Goal: Complete application form: Complete application form

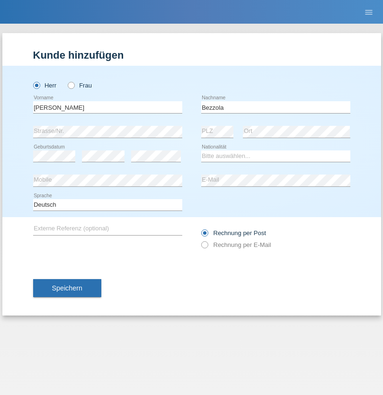
type input "Bezzola"
select select "CH"
radio input "true"
click at [107, 107] on input "text" at bounding box center [107, 107] width 149 height 12
type input "Şeymanur"
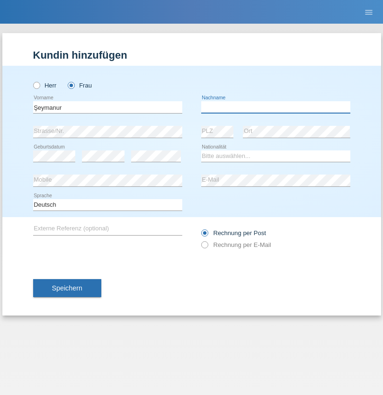
click at [275, 107] on input "text" at bounding box center [275, 107] width 149 height 12
type input "Aydin"
select select "TR"
select select "C"
select select "28"
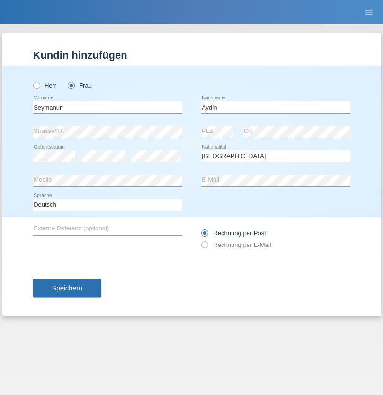
select select "10"
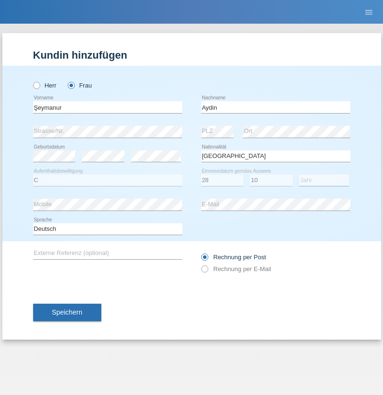
select select "2014"
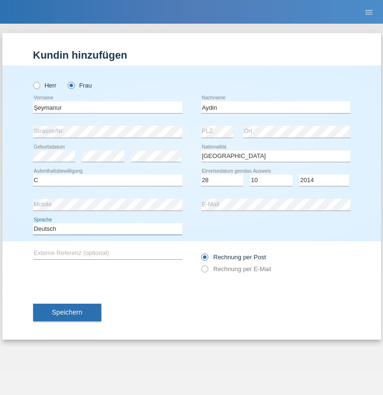
select select "en"
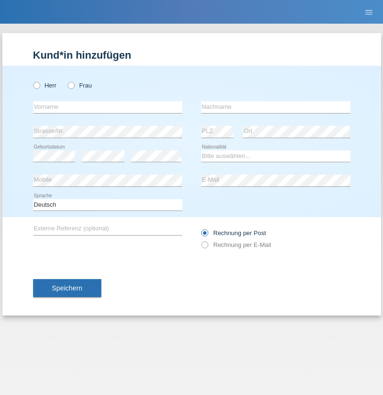
radio input "true"
click at [107, 107] on input "text" at bounding box center [107, 107] width 149 height 12
type input "[PERSON_NAME]"
click at [275, 107] on input "text" at bounding box center [275, 107] width 149 height 12
type input "Aydin"
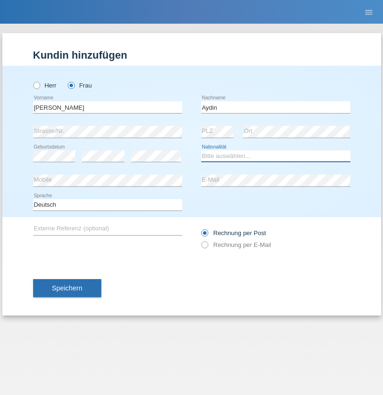
select select "TR"
select select "C"
select select "28"
select select "10"
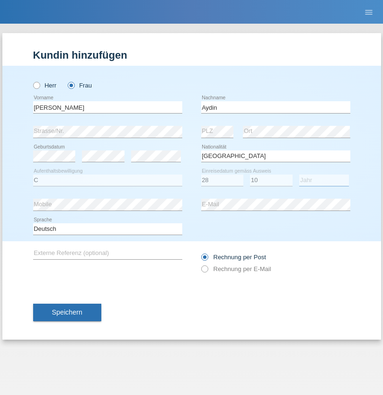
select select "2021"
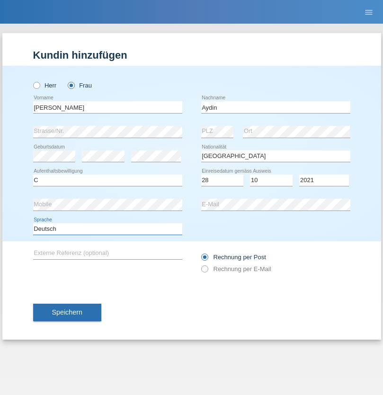
select select "en"
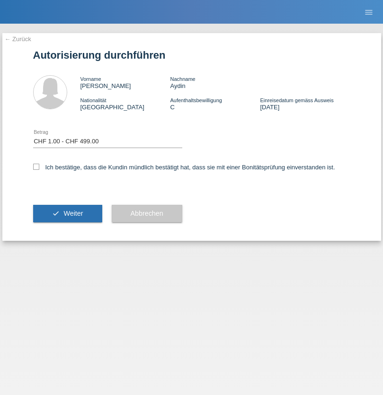
select select "1"
checkbox input "true"
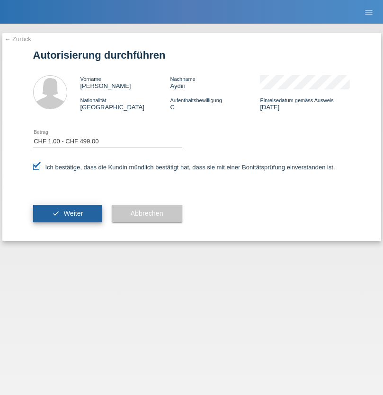
click at [67, 213] on span "Weiter" at bounding box center [72, 214] width 19 height 8
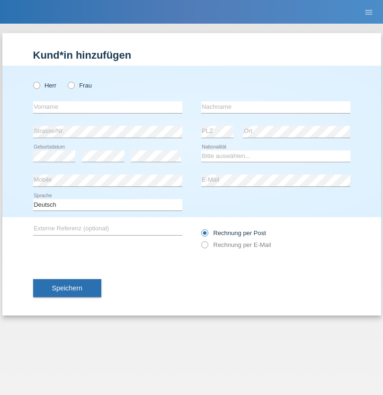
radio input "true"
click at [107, 107] on input "text" at bounding box center [107, 107] width 149 height 12
type input "[PERSON_NAME]"
click at [275, 107] on input "text" at bounding box center [275, 107] width 149 height 12
type input "Fux"
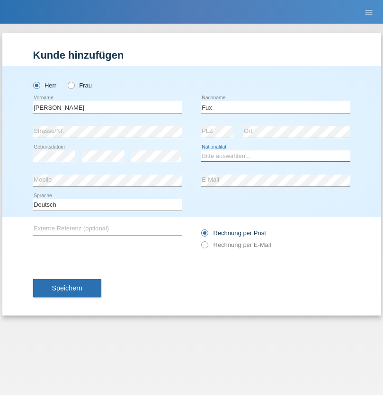
select select "CH"
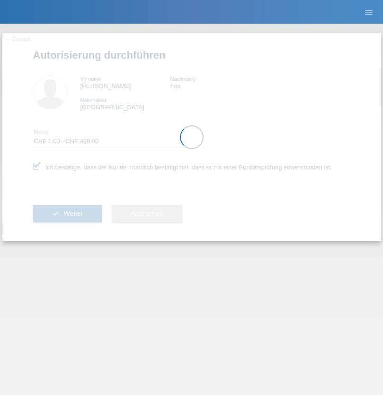
select select "1"
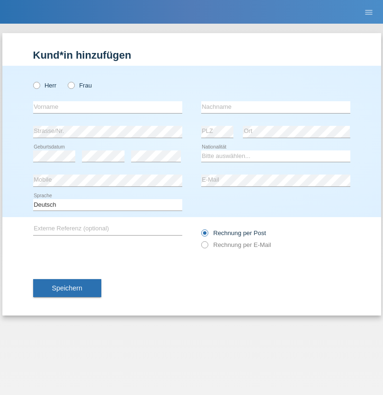
radio input "true"
click at [107, 107] on input "text" at bounding box center [107, 107] width 149 height 12
type input "Nikola"
click at [275, 107] on input "text" at bounding box center [275, 107] width 149 height 12
type input "Kolev"
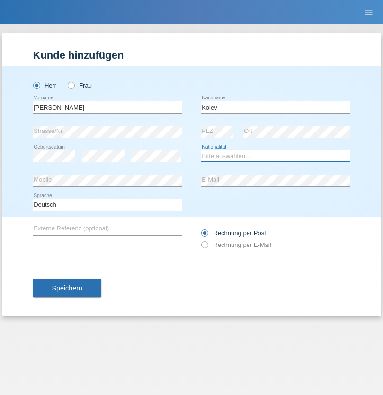
select select "MK"
select select "C"
select select "31"
select select "10"
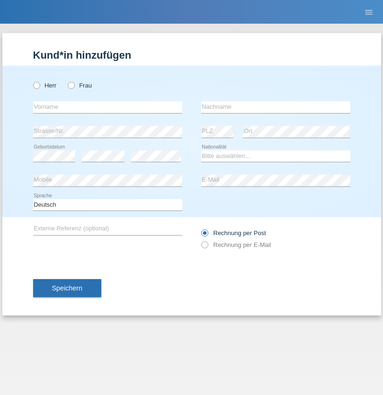
radio input "true"
click at [107, 107] on input "text" at bounding box center [107, 107] width 149 height 12
type input "[PERSON_NAME]"
click at [275, 107] on input "text" at bounding box center [275, 107] width 149 height 12
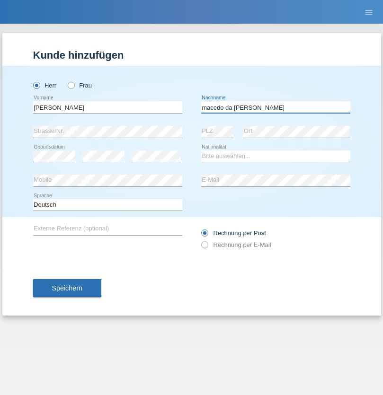
type input "macedo da [PERSON_NAME]"
select select "PT"
select select "C"
select select "07"
select select "04"
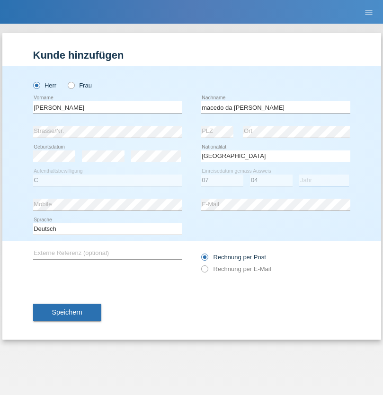
select select "1992"
